Goal: Task Accomplishment & Management: Complete application form

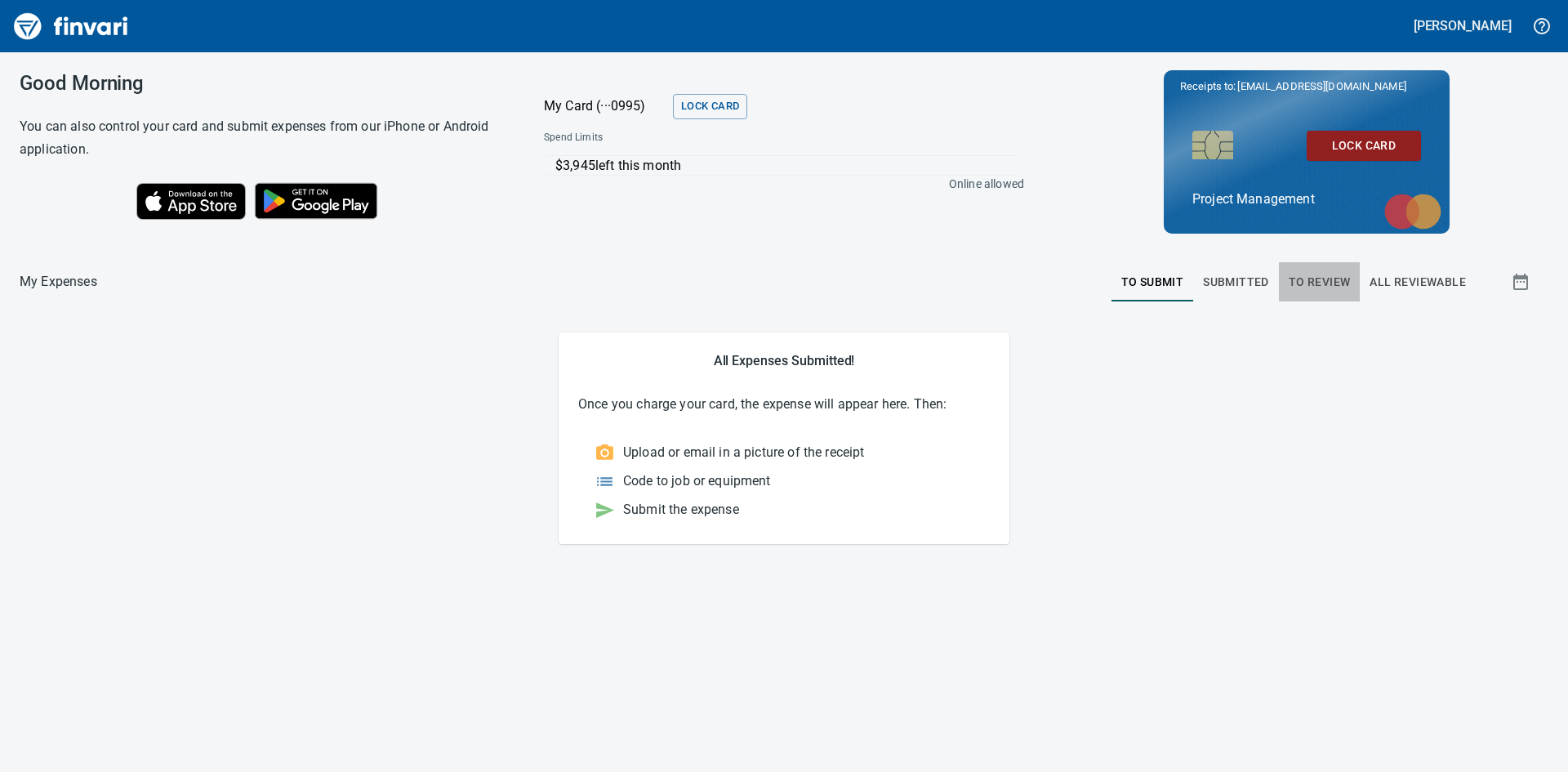
click at [1314, 282] on span "To Review" at bounding box center [1319, 282] width 62 height 21
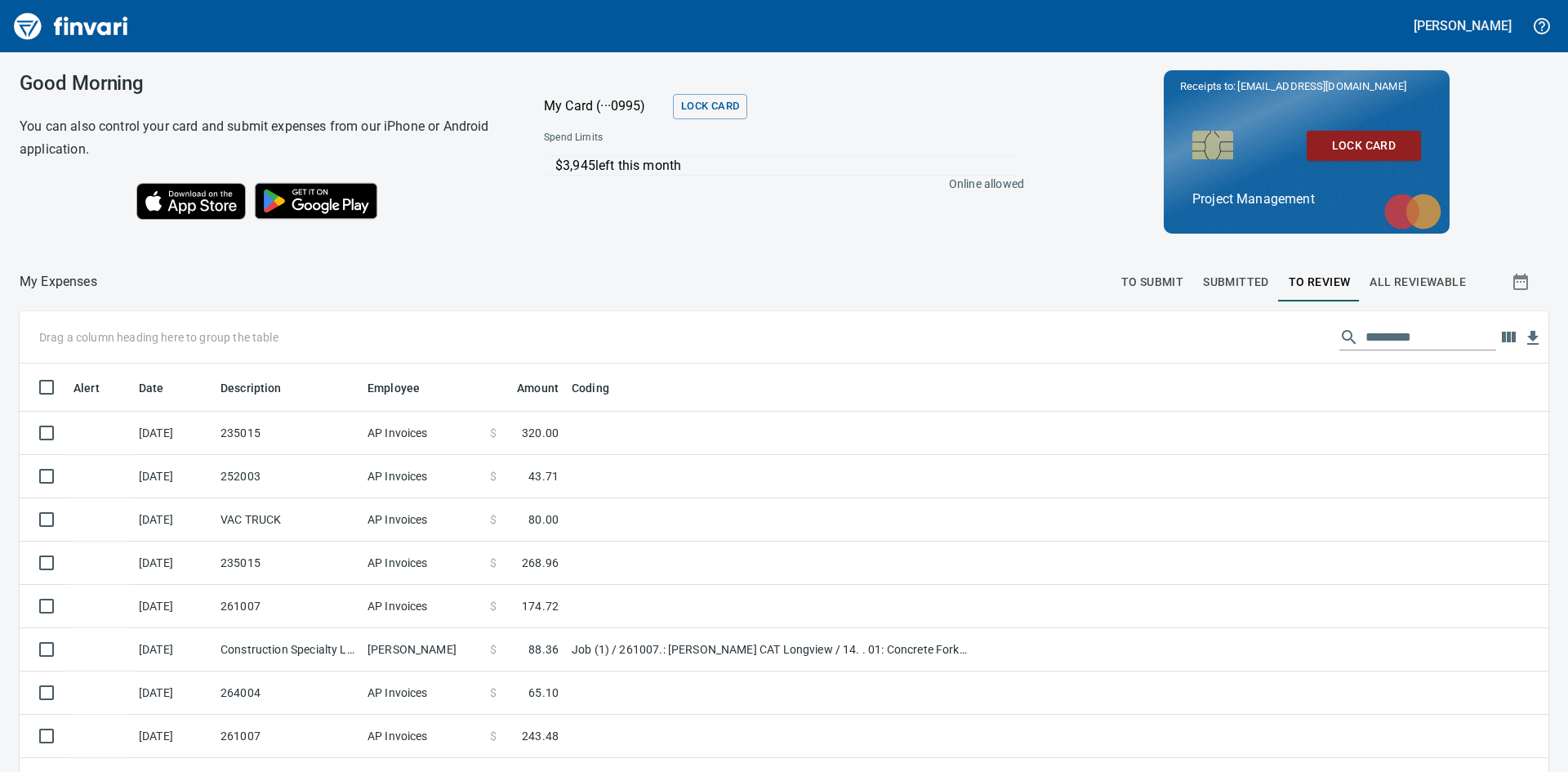
scroll to position [580, 1492]
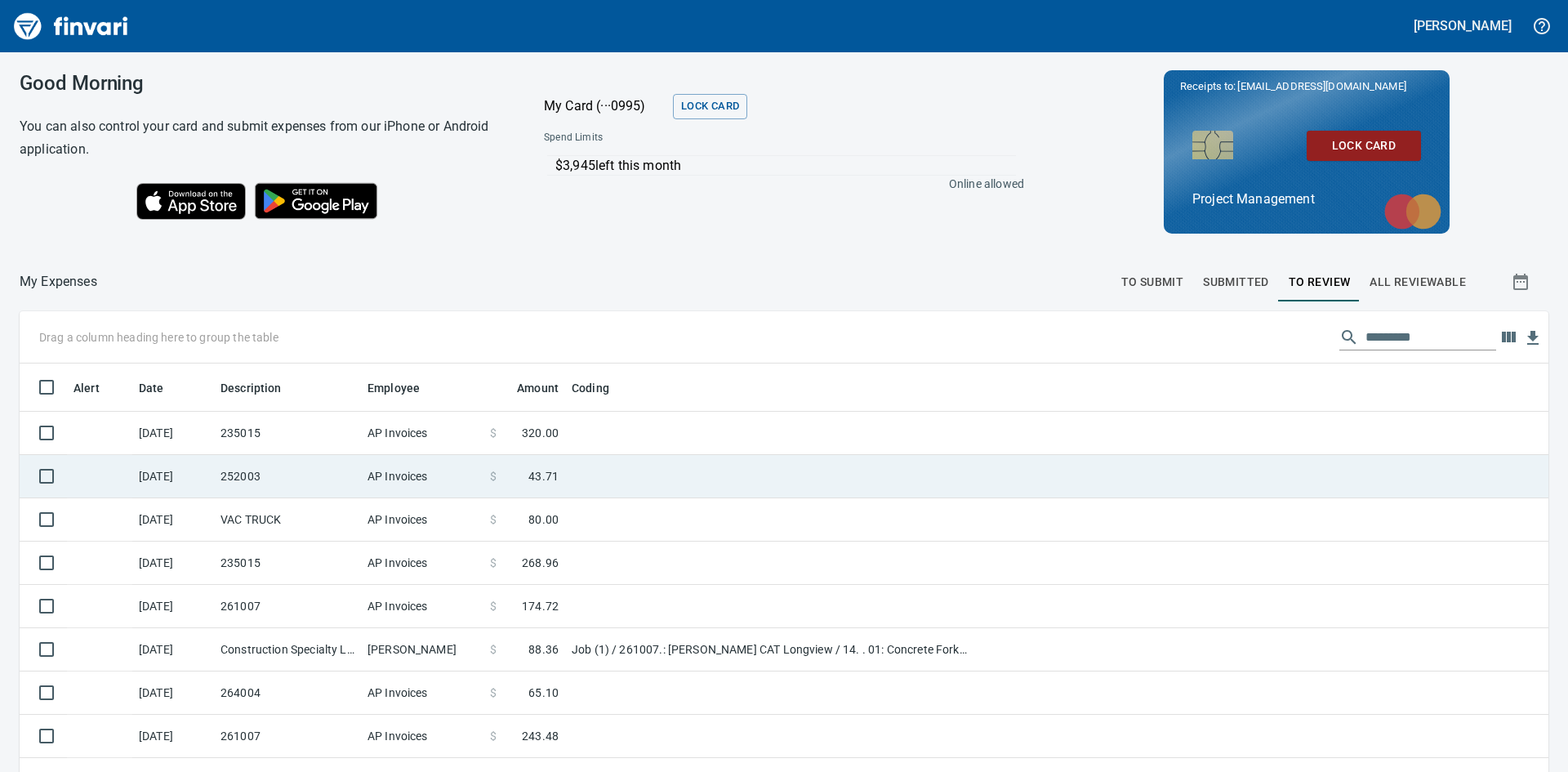
click at [267, 469] on td "252003" at bounding box center [287, 477] width 147 height 43
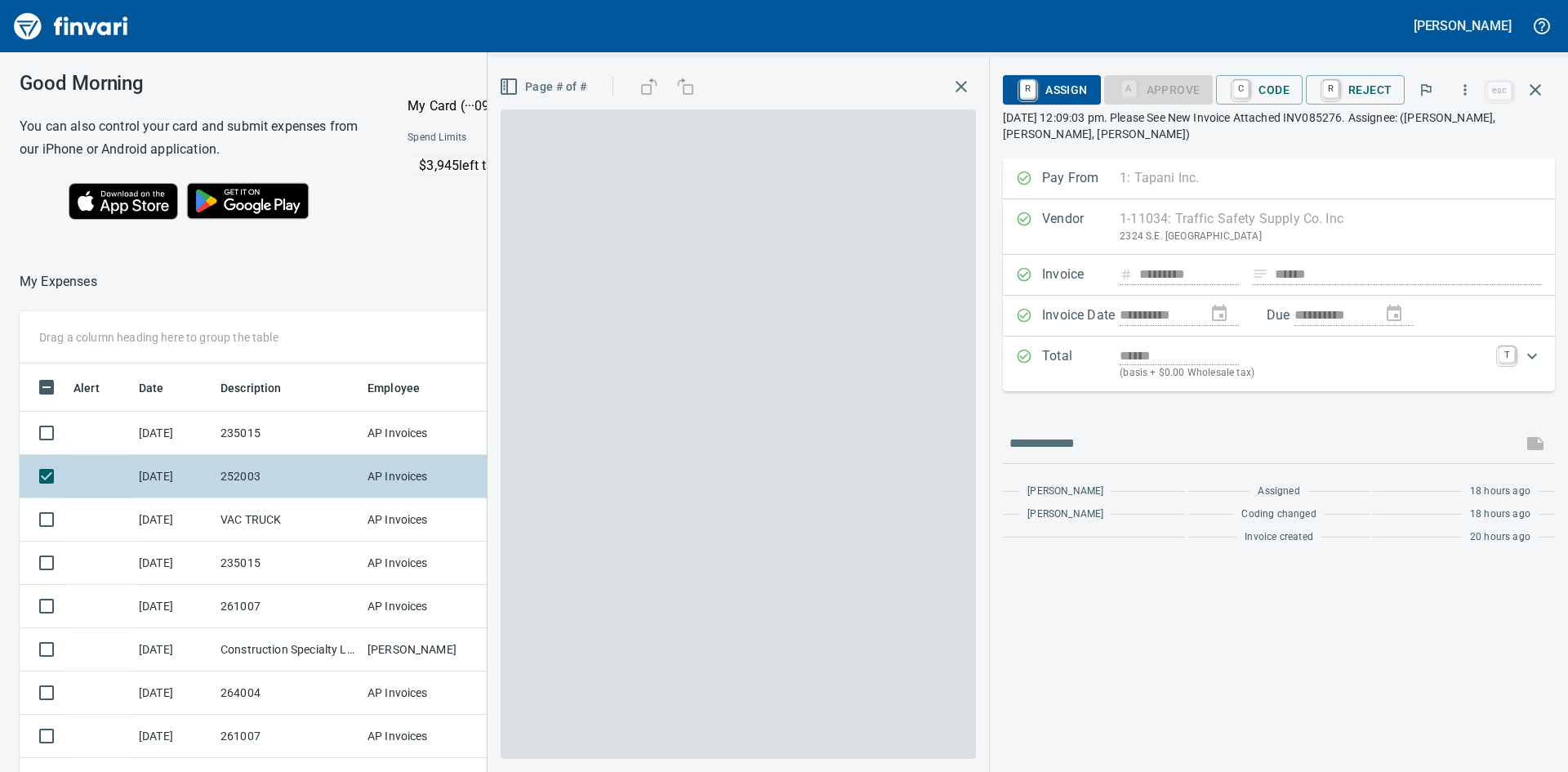
scroll to position [580, 1083]
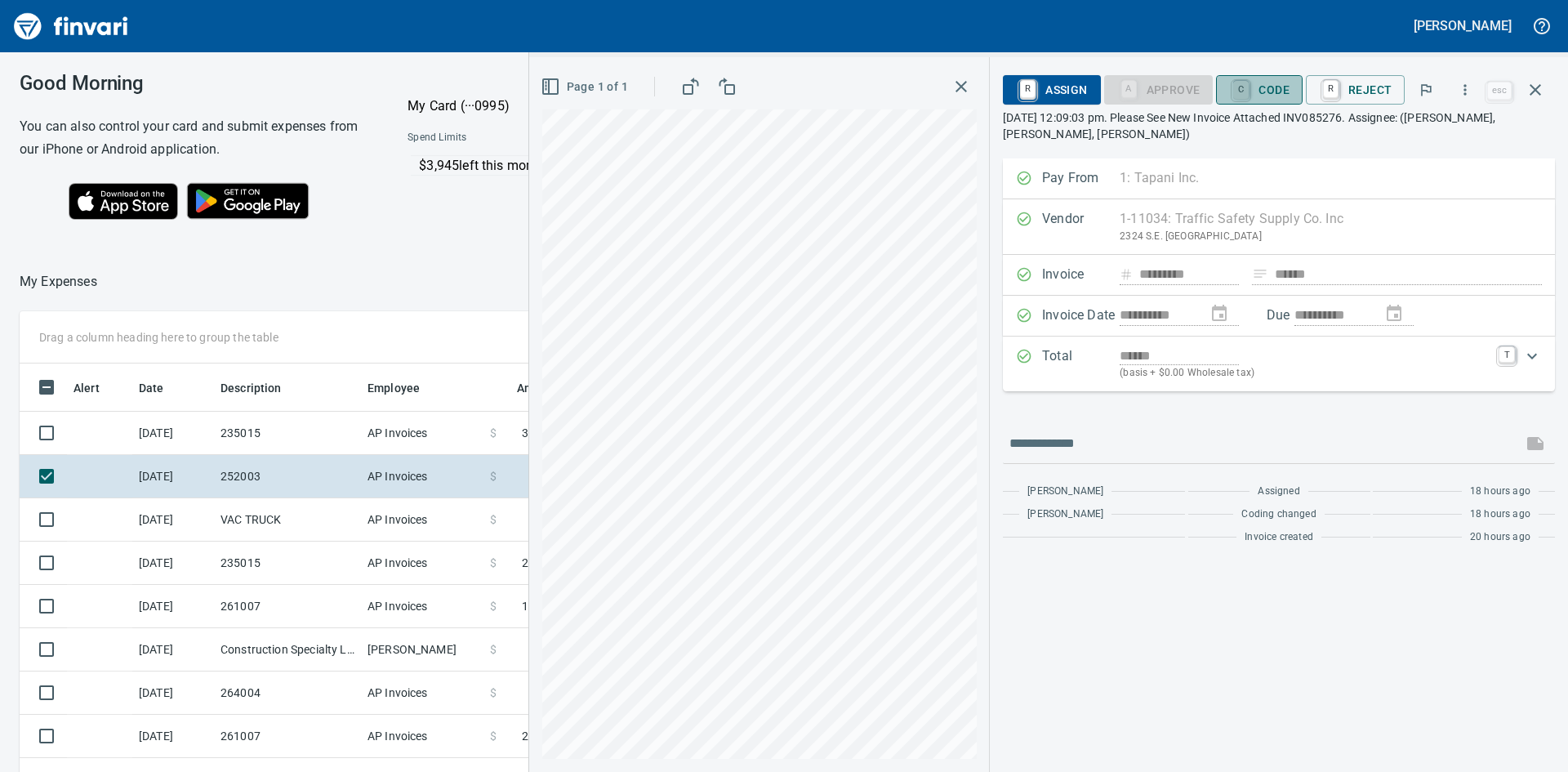
click at [1248, 91] on link "C" at bounding box center [1240, 90] width 15 height 18
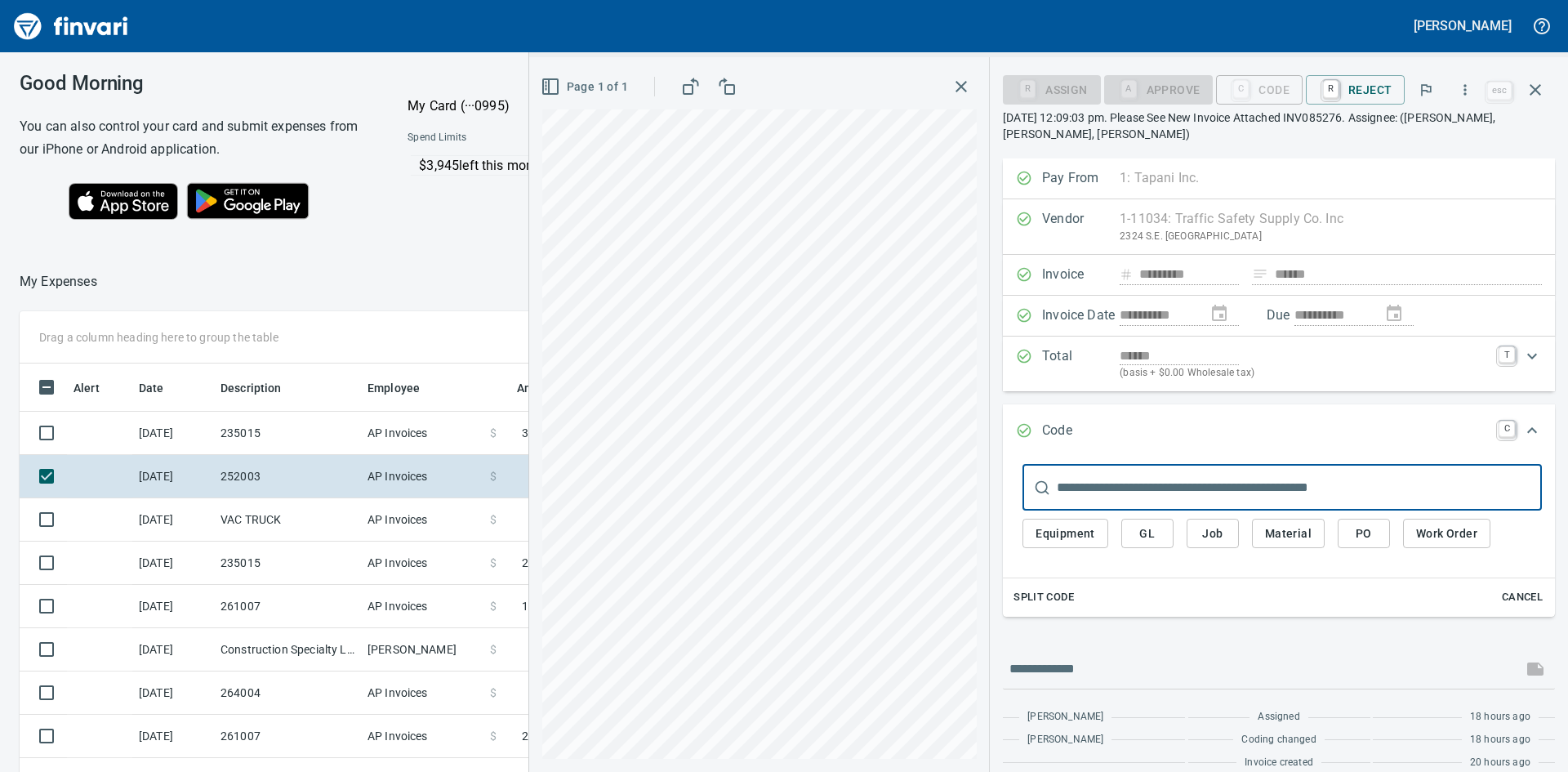
click at [1211, 532] on span "Job" at bounding box center [1212, 533] width 26 height 21
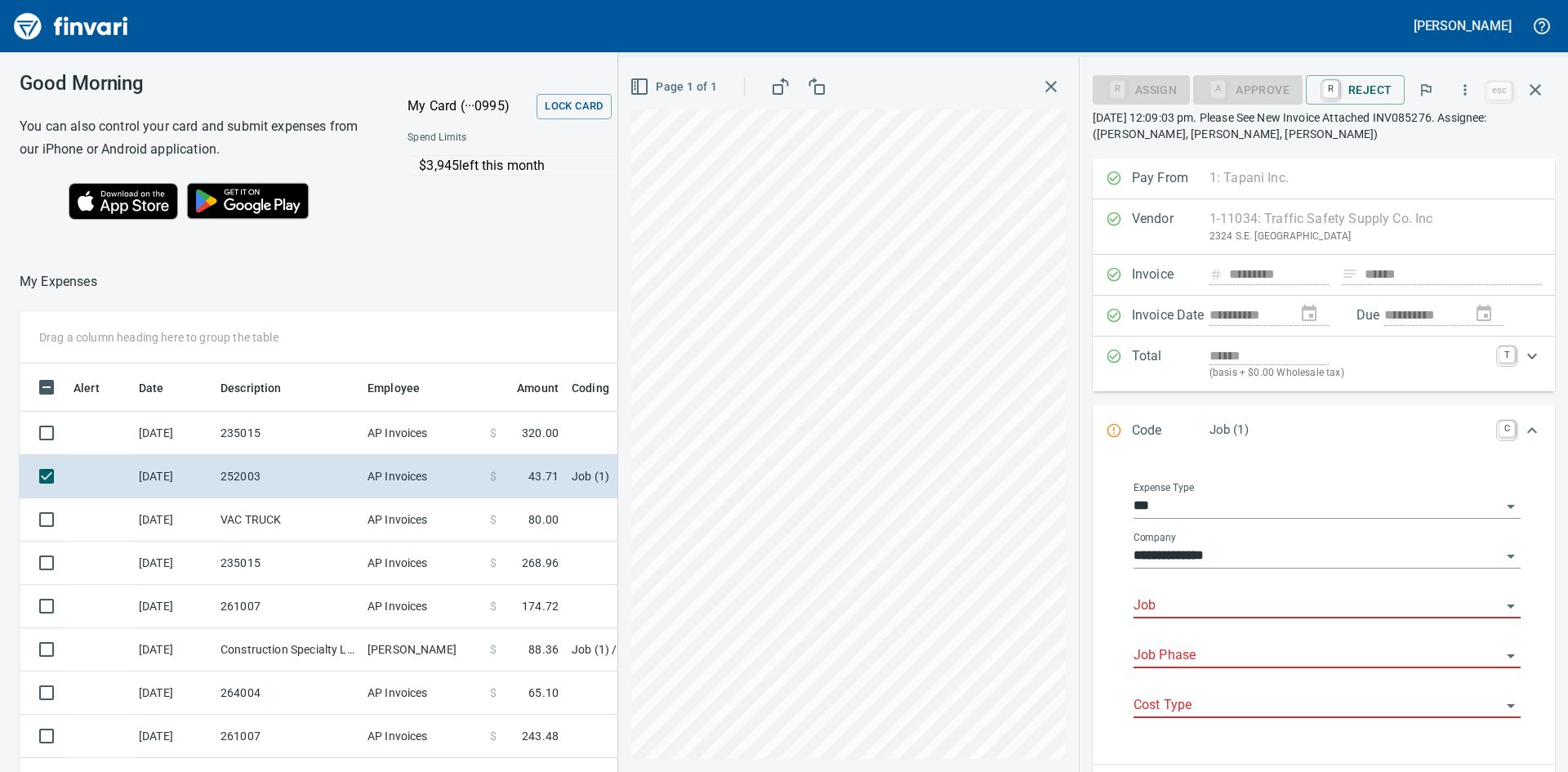
click at [1199, 599] on input "Job" at bounding box center [1317, 605] width 367 height 22
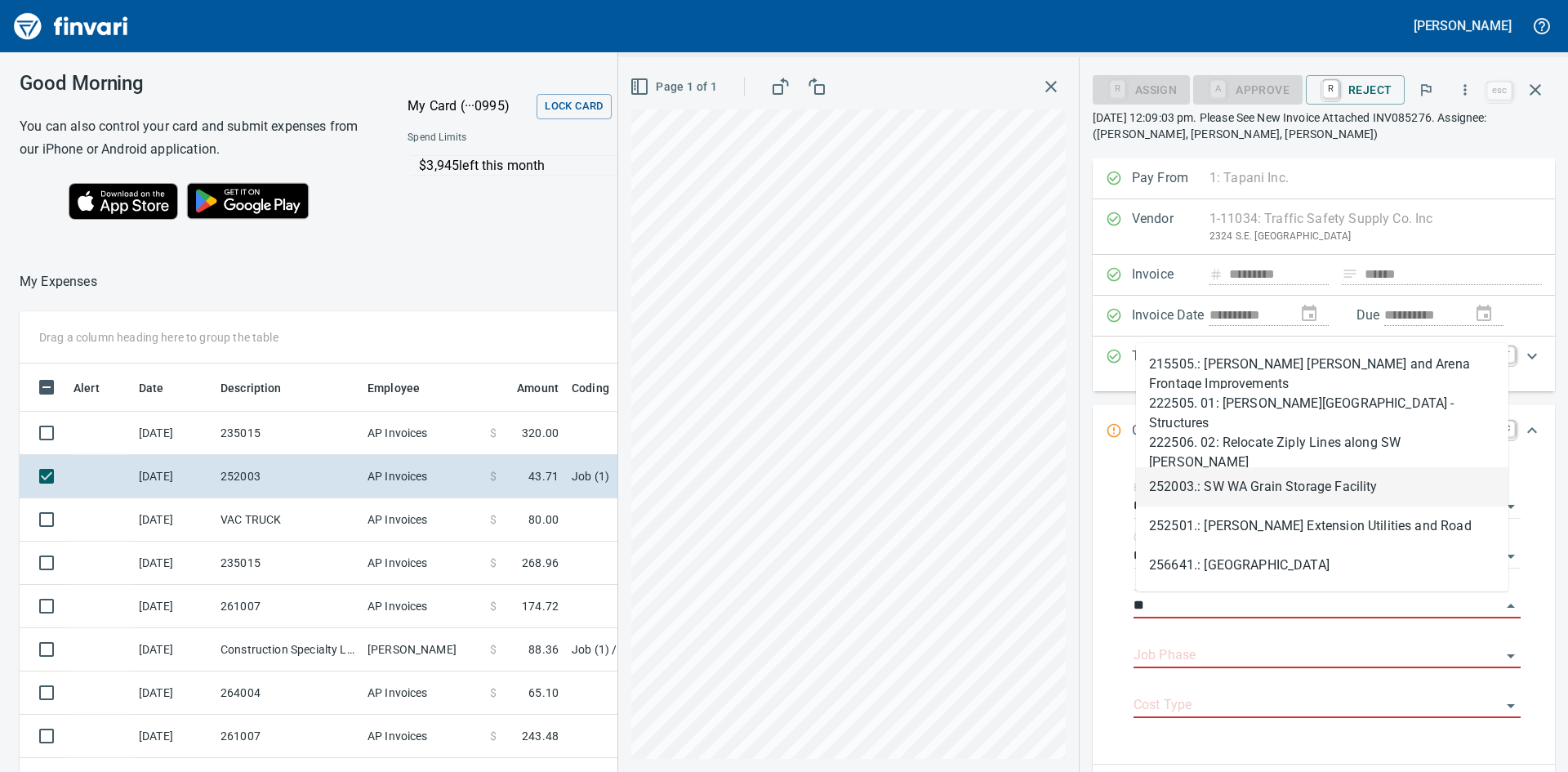
click at [1298, 478] on li "252003.: SW WA Grain Storage Facility" at bounding box center [1321, 487] width 372 height 39
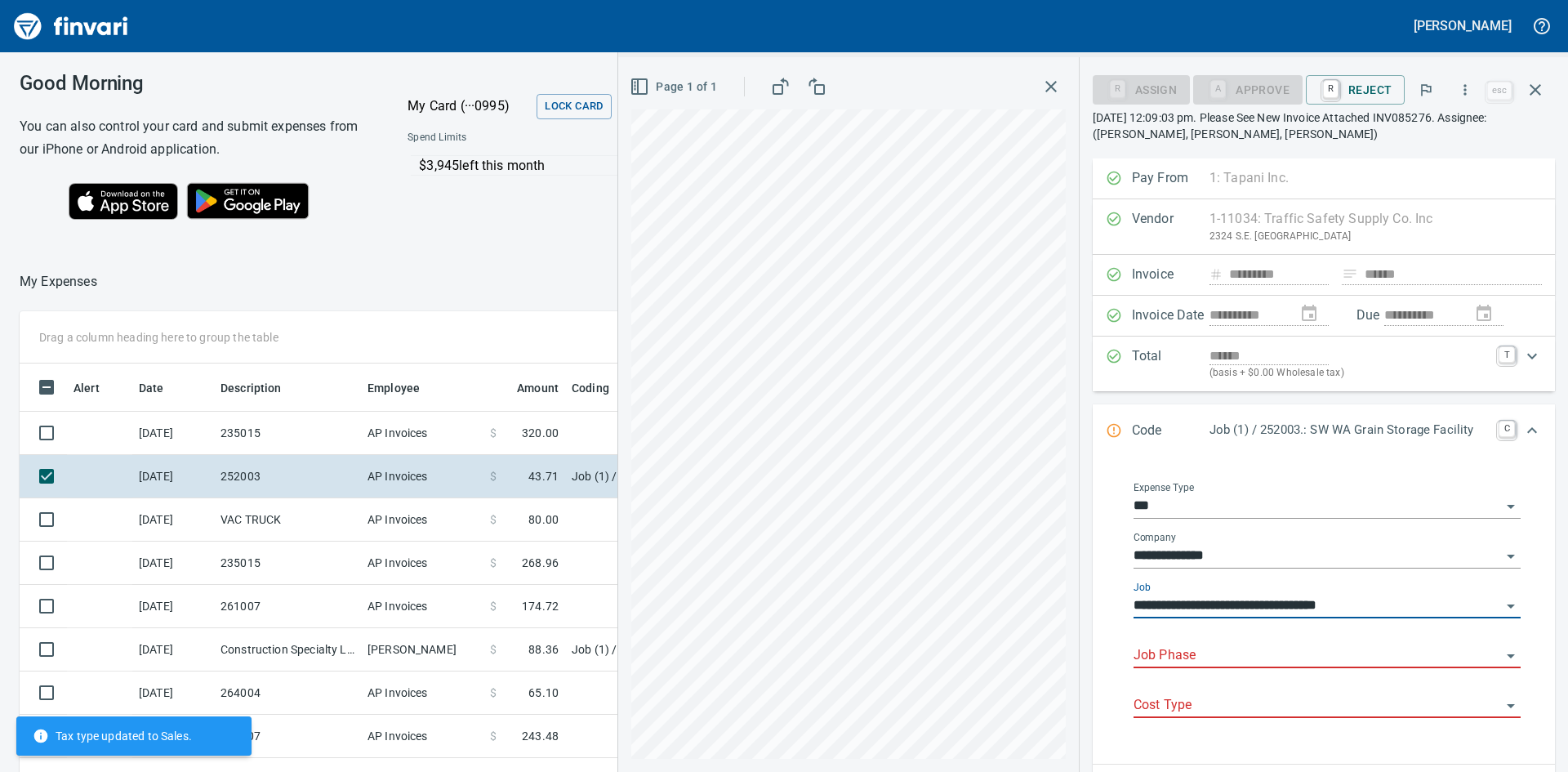
click at [1204, 643] on div "Job Phase" at bounding box center [1327, 649] width 387 height 37
type input "**********"
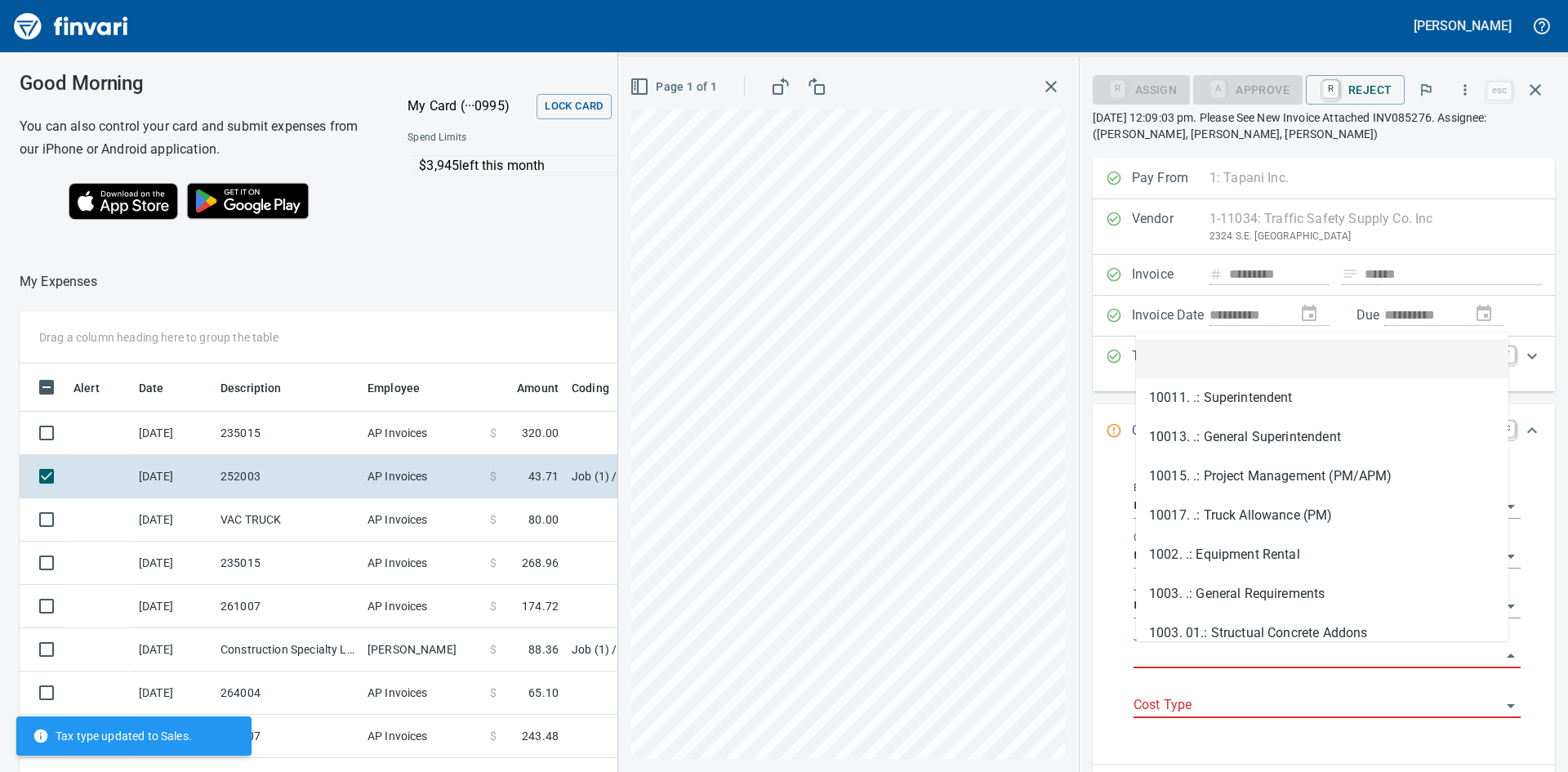
click at [1175, 661] on input "Job Phase" at bounding box center [1317, 655] width 367 height 22
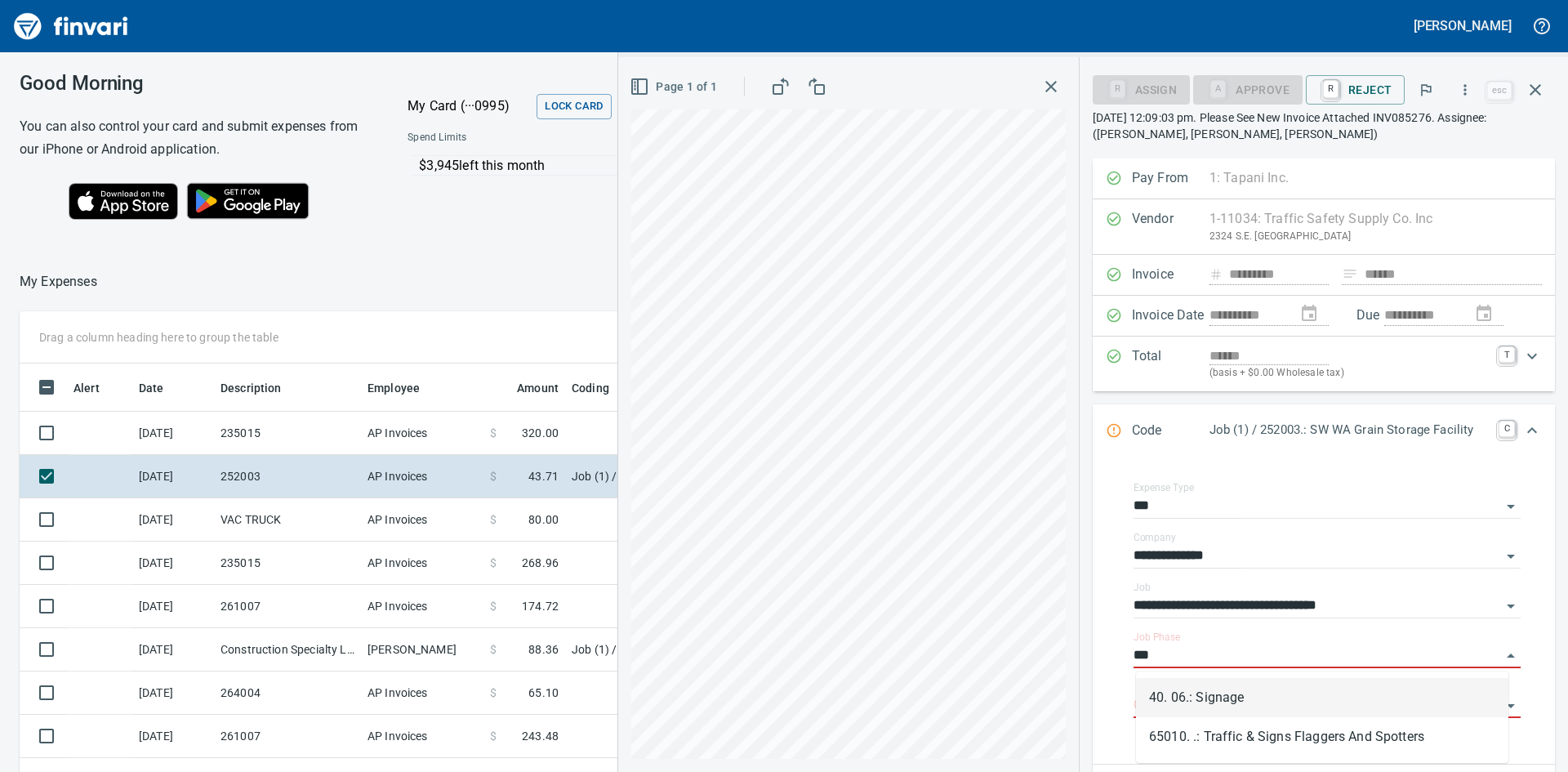
click at [1220, 700] on li "40. 06.: Signage" at bounding box center [1321, 697] width 372 height 39
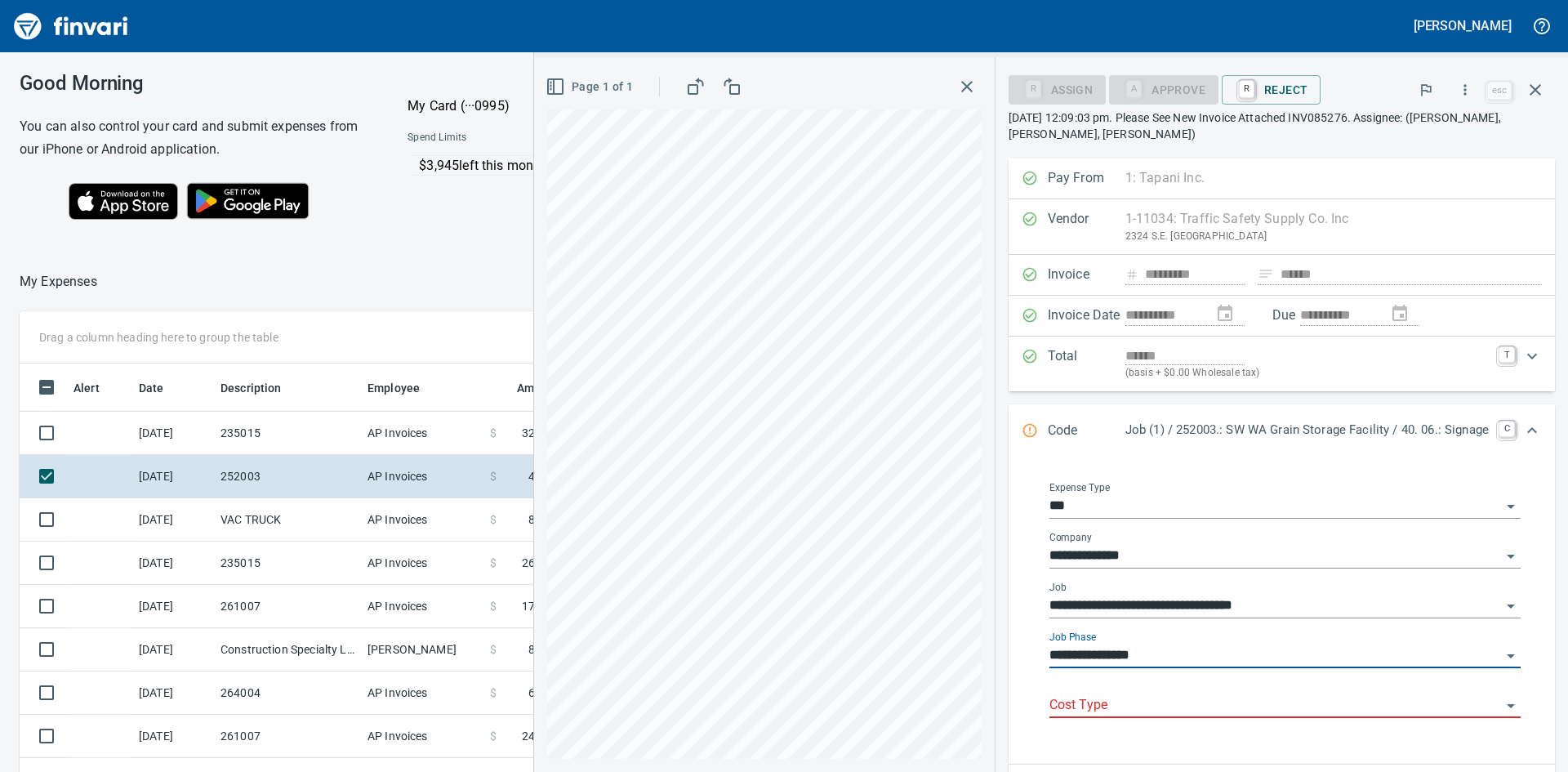
type input "**********"
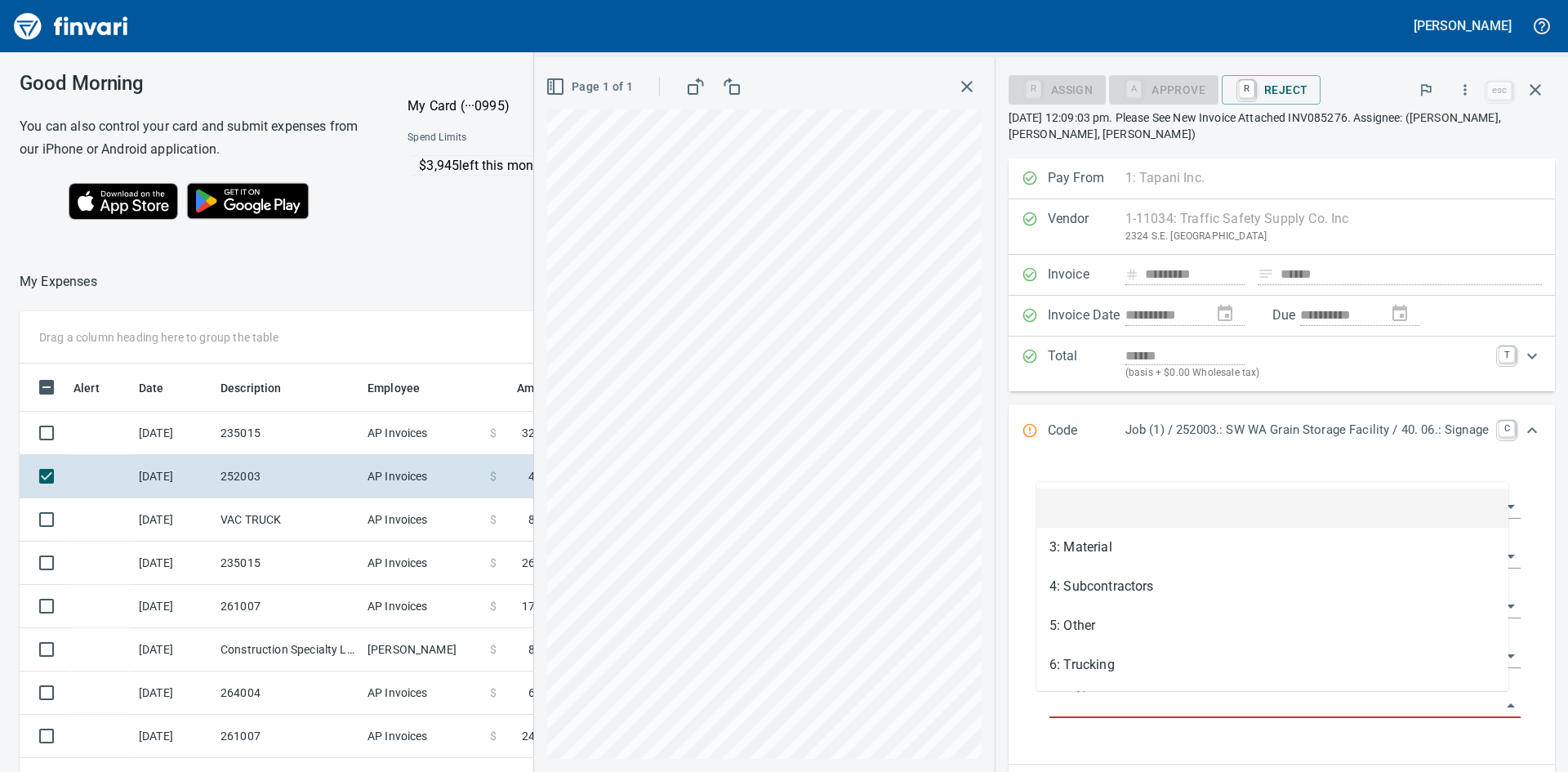
click at [1121, 704] on input "Cost Type" at bounding box center [1275, 705] width 451 height 22
click at [1108, 550] on li "3: Material" at bounding box center [1272, 548] width 472 height 39
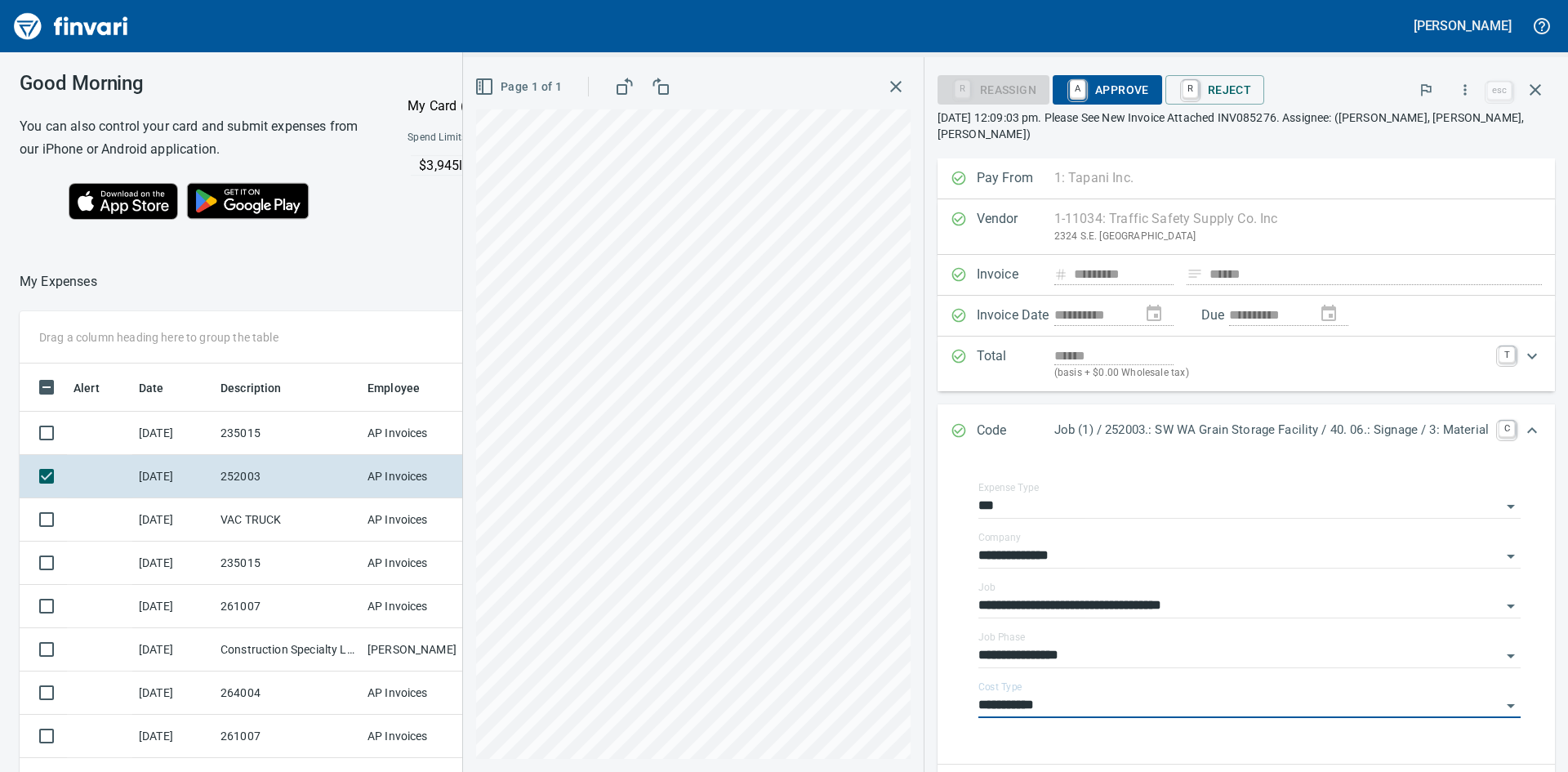
type input "**********"
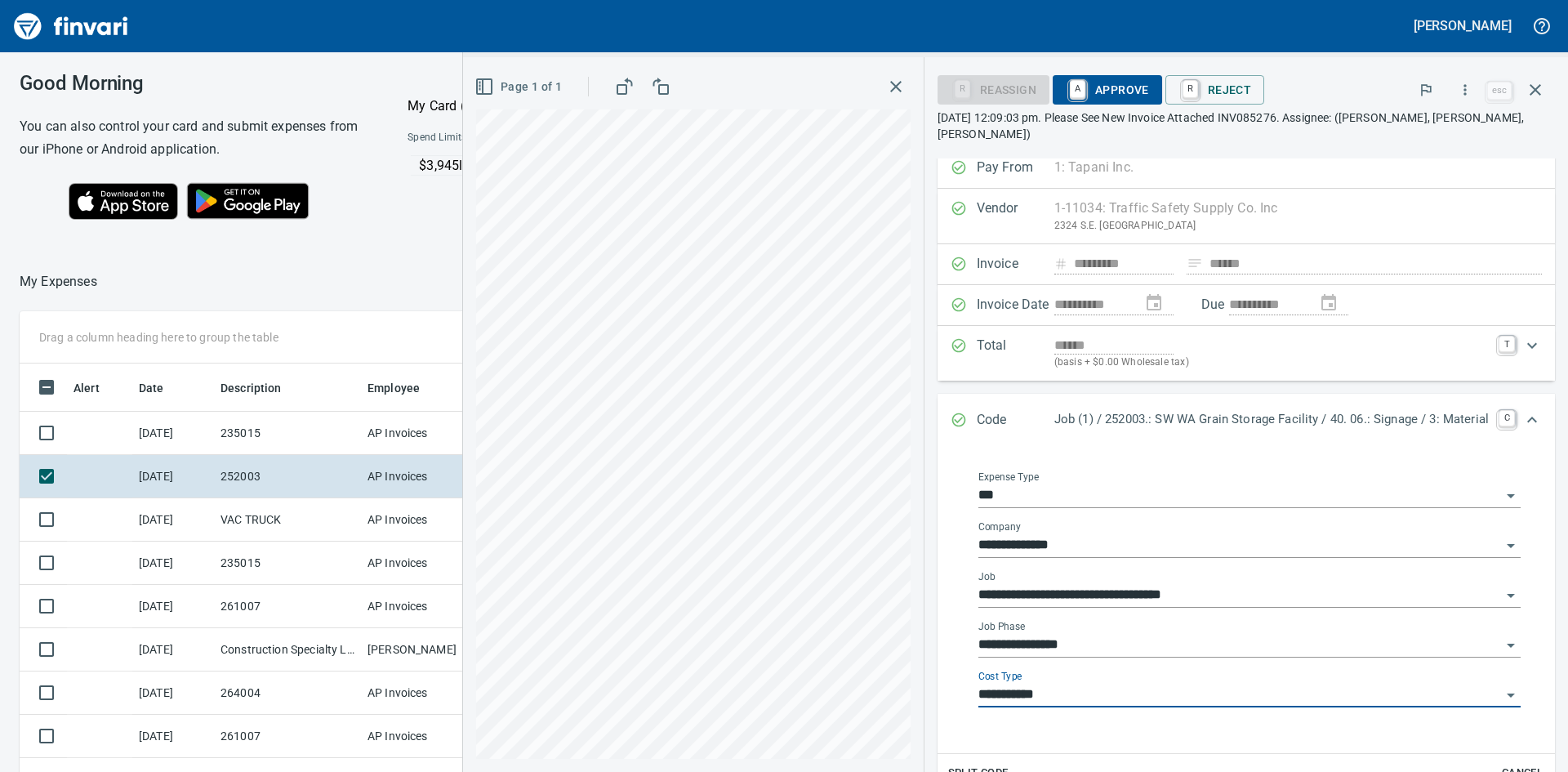
scroll to position [0, 0]
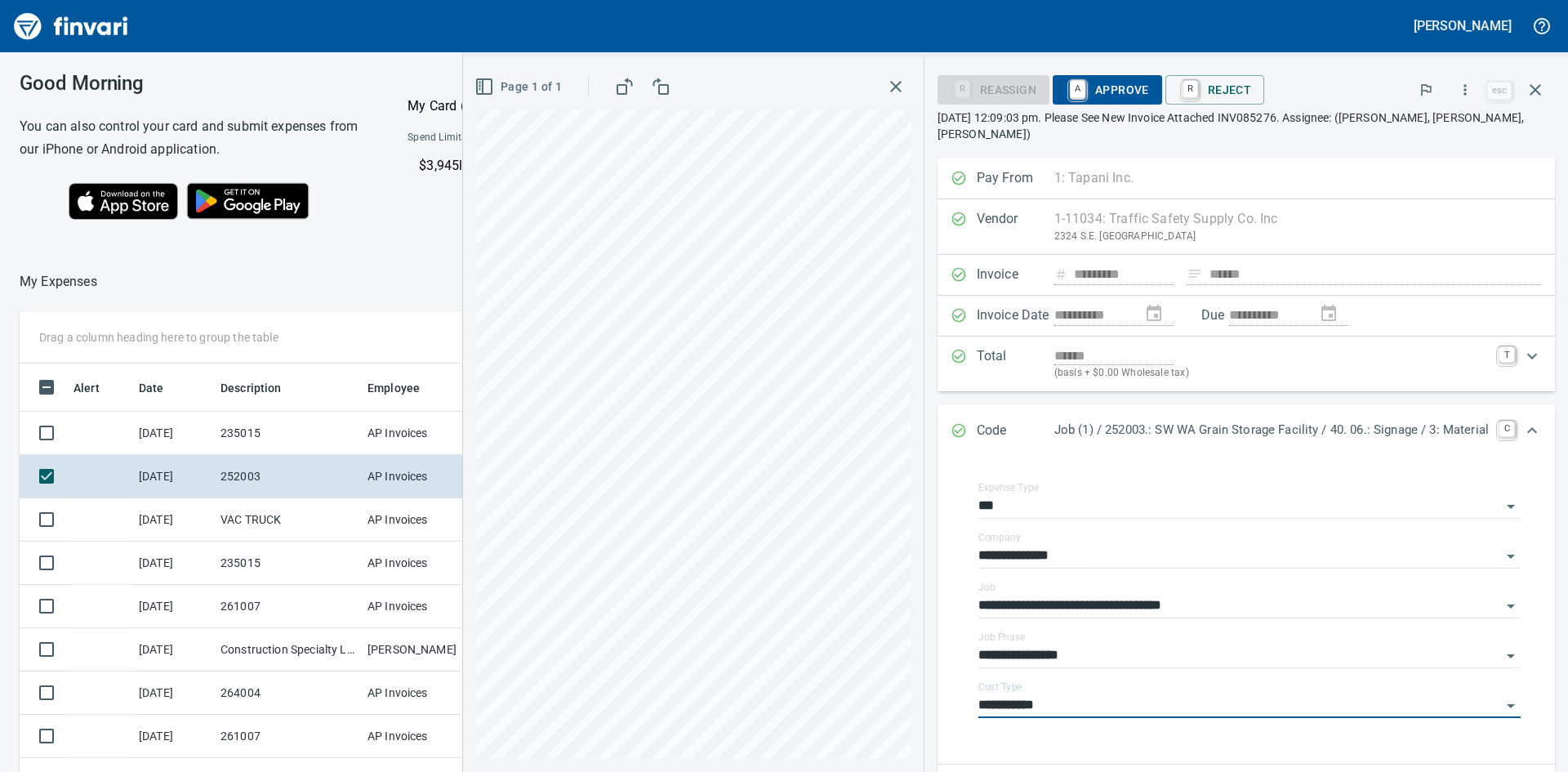
click at [1099, 84] on span "A Approve" at bounding box center [1107, 90] width 83 height 28
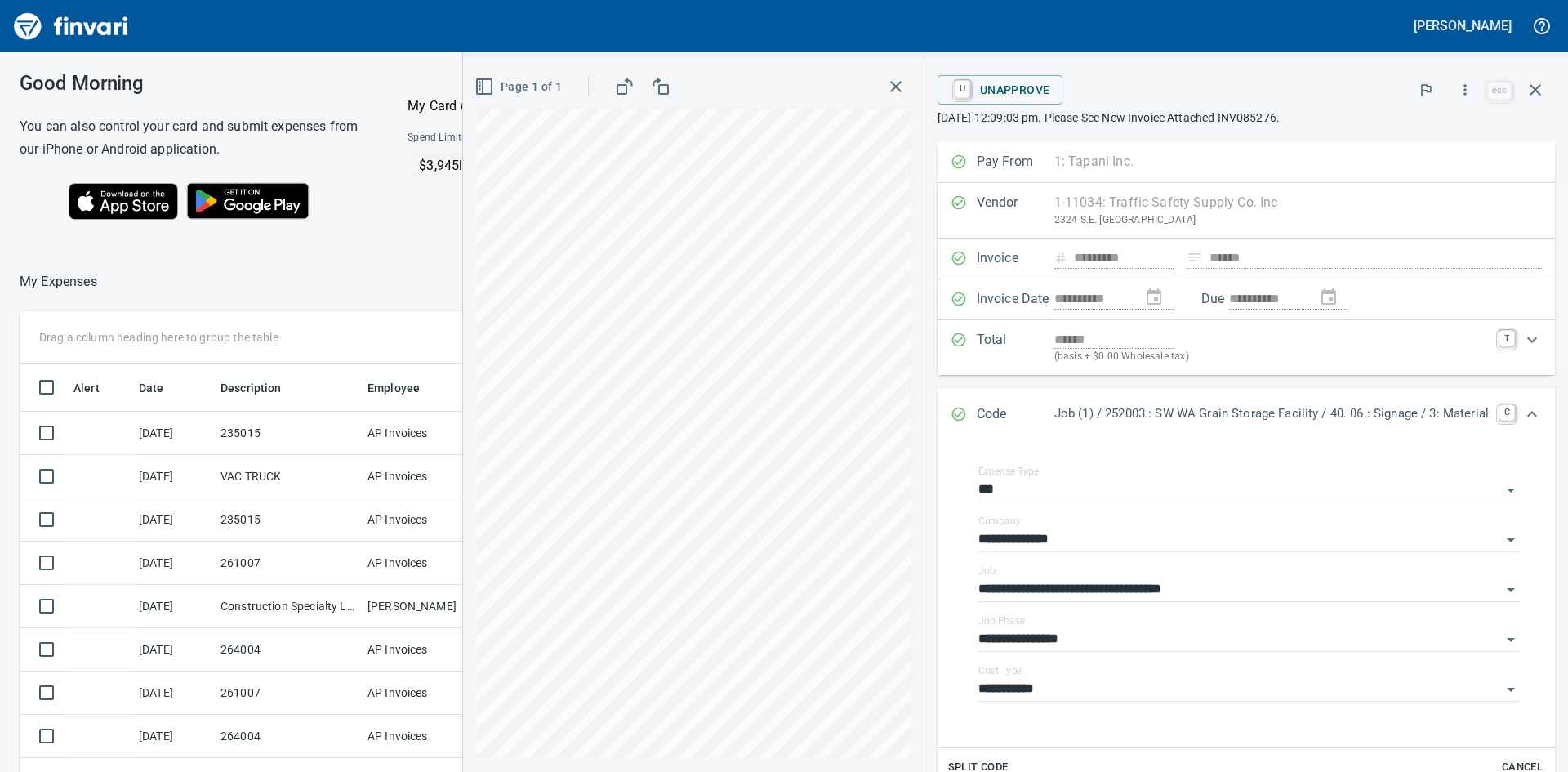
click at [890, 84] on icon "button" at bounding box center [896, 87] width 20 height 20
